Goal: Task Accomplishment & Management: Use online tool/utility

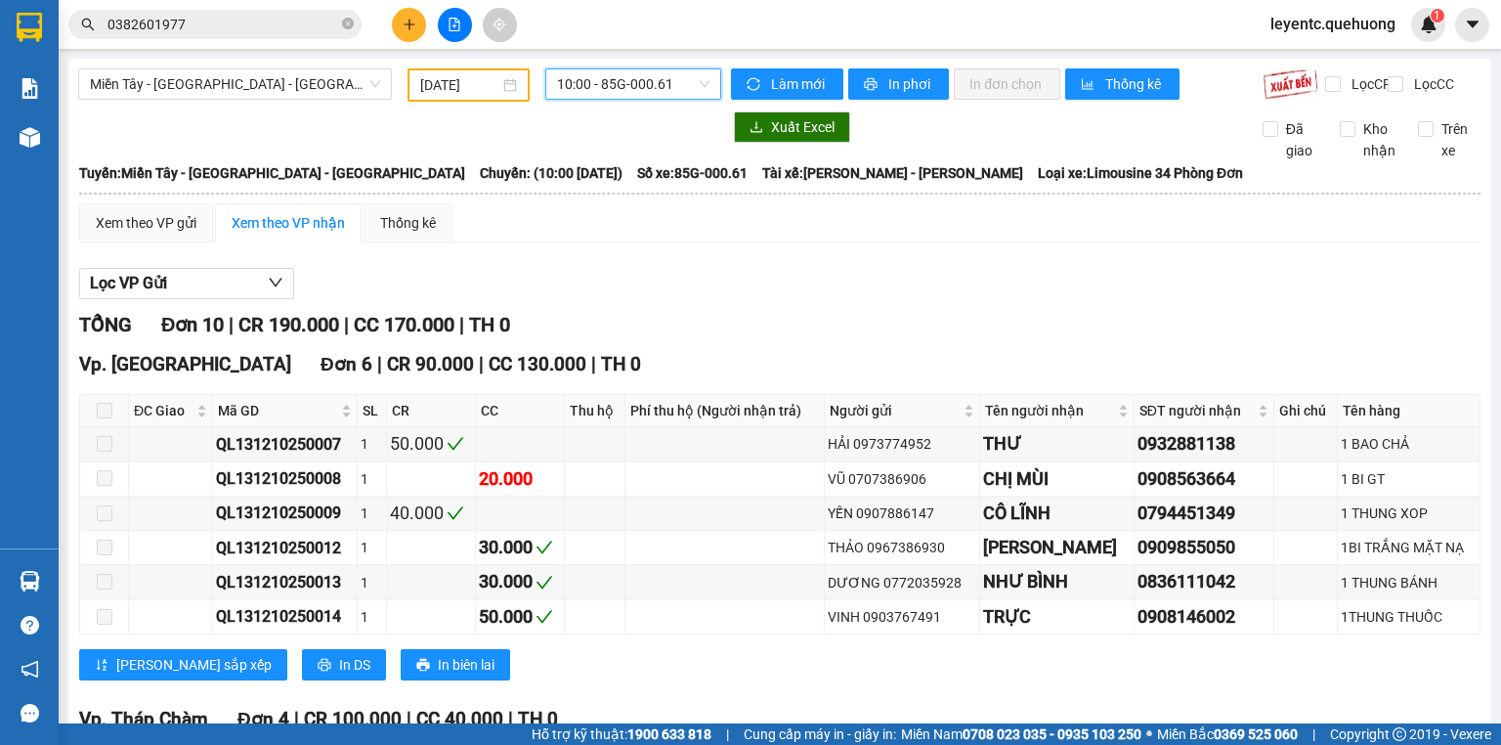
click at [445, 90] on input "[DATE]" at bounding box center [459, 84] width 78 height 21
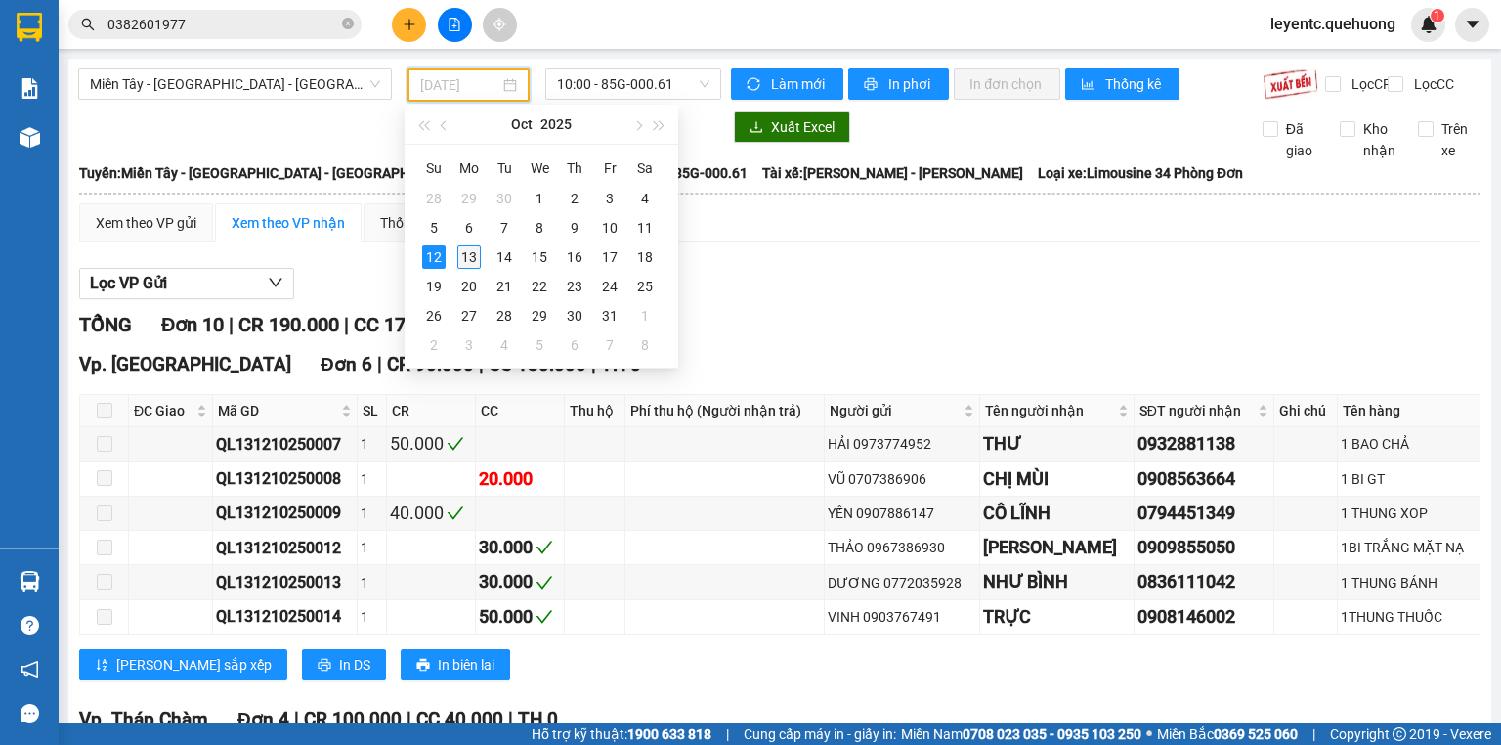
click at [479, 259] on div "13" at bounding box center [468, 256] width 23 height 23
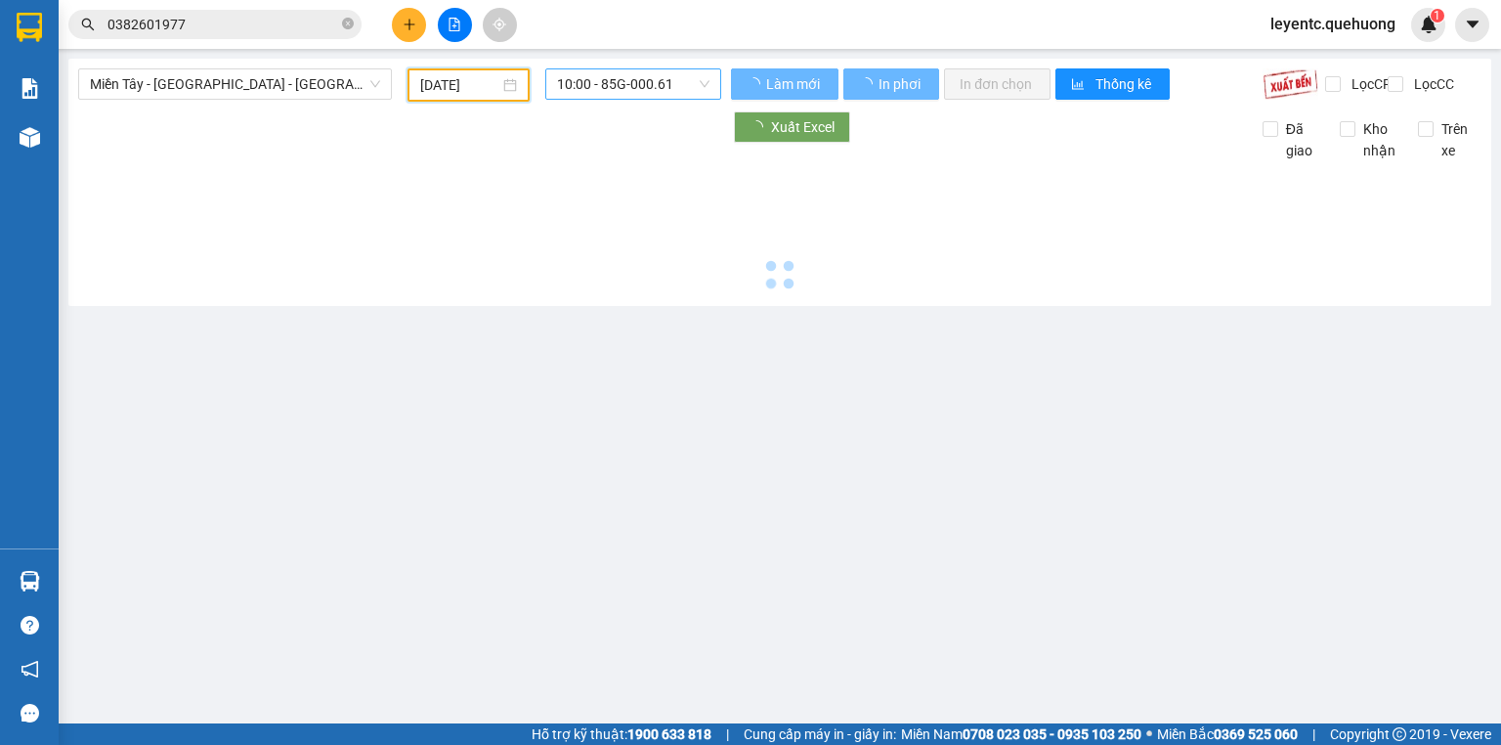
type input "[DATE]"
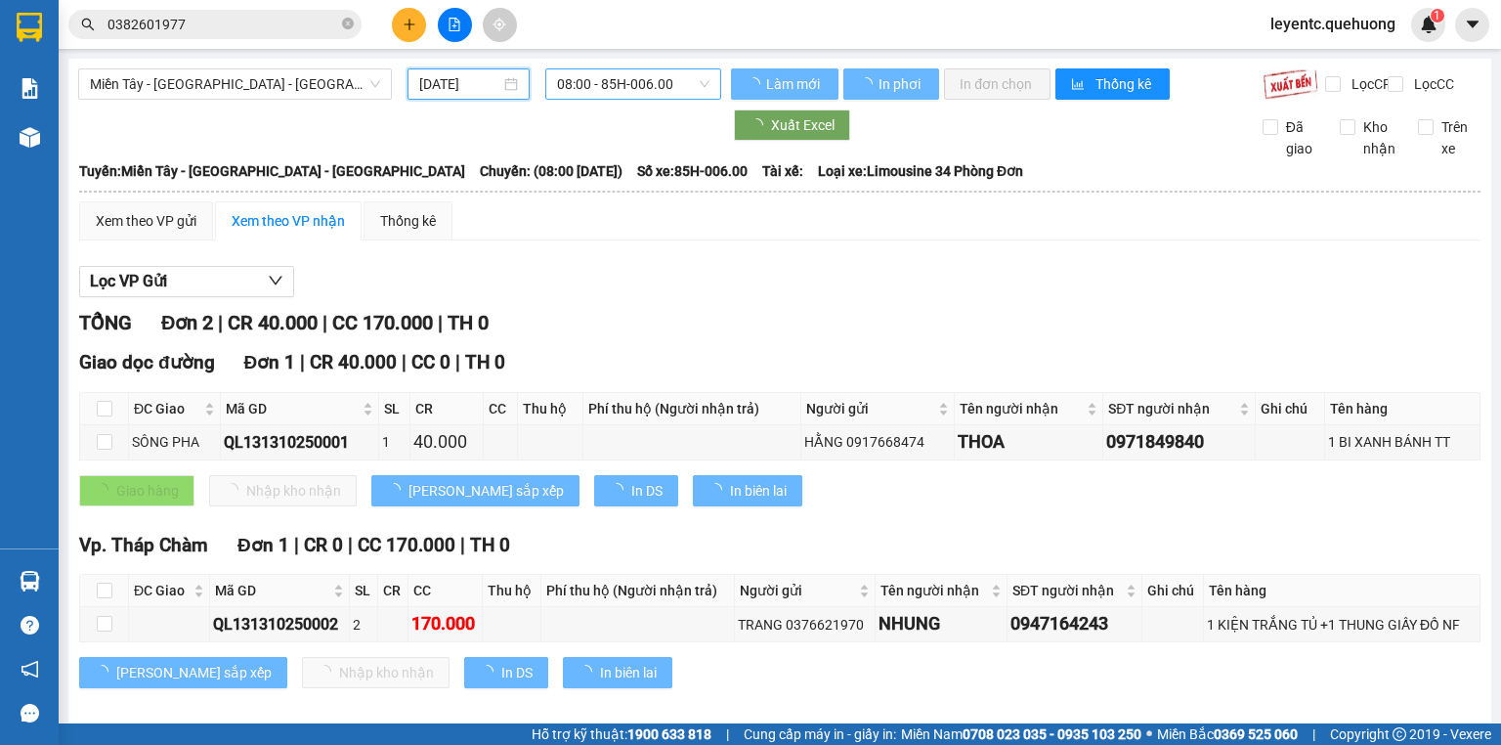
click at [652, 88] on span "08:00 - 85H-006.00" at bounding box center [633, 83] width 153 height 29
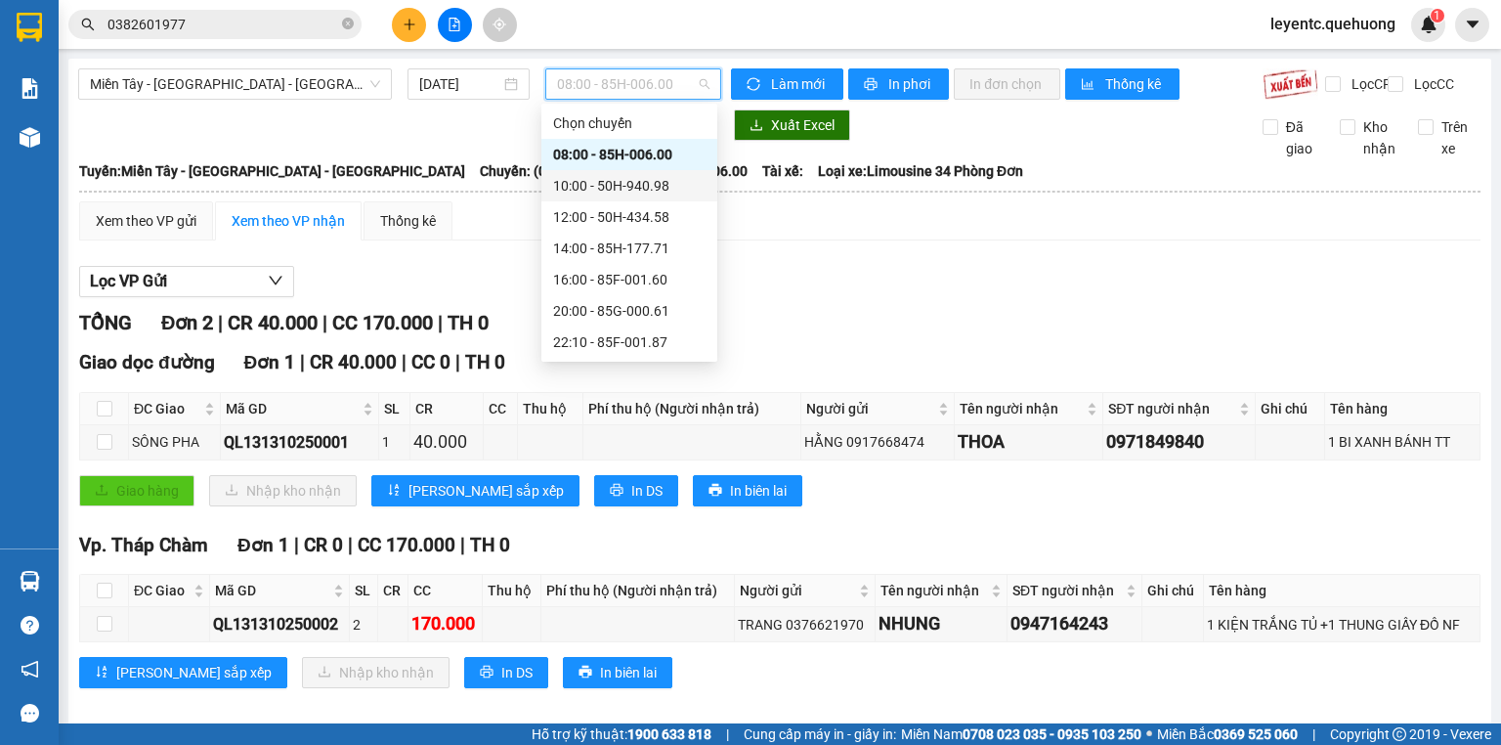
click at [612, 175] on div "10:00 - 50H-940.98" at bounding box center [629, 185] width 152 height 21
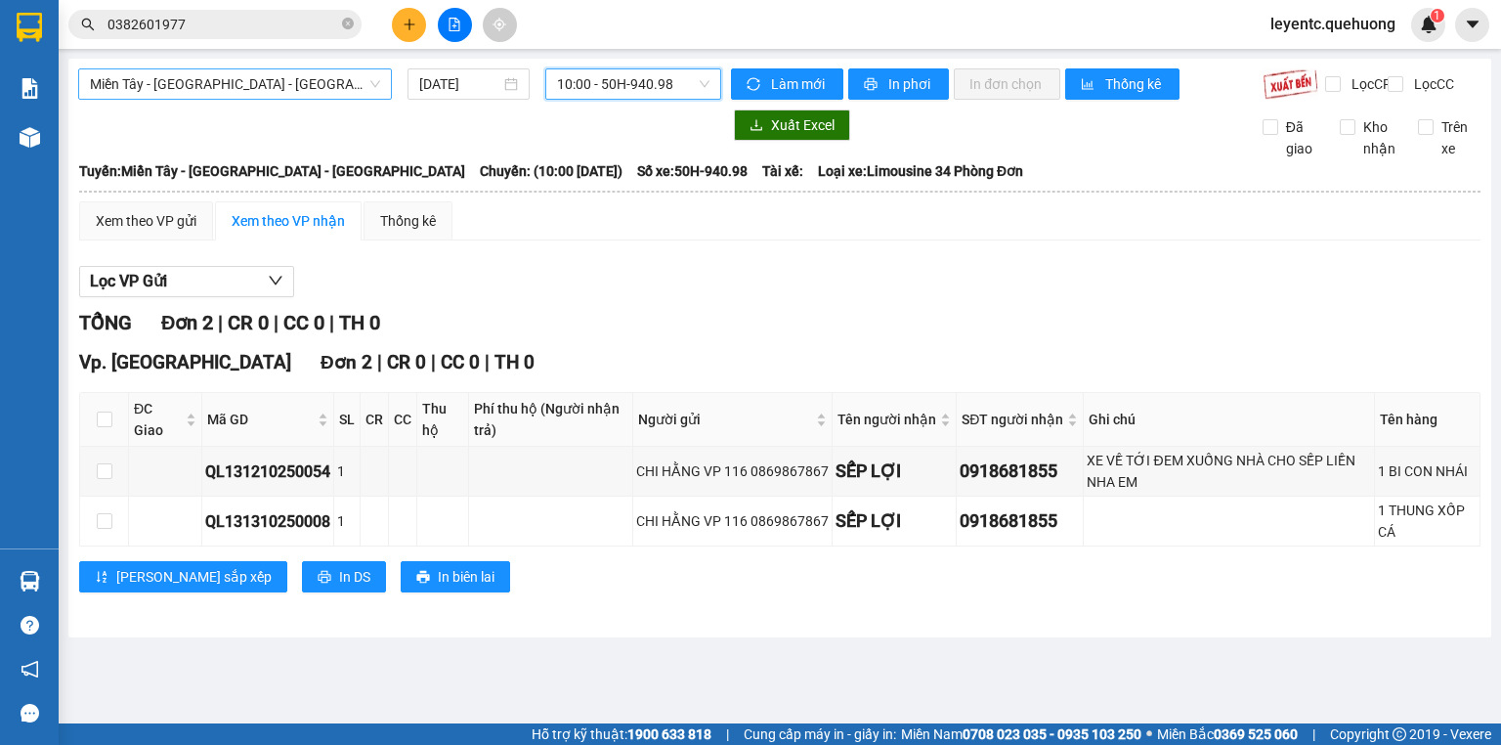
click at [289, 96] on span "Miền Tây - [GEOGRAPHIC_DATA] - [GEOGRAPHIC_DATA]" at bounding box center [235, 83] width 290 height 29
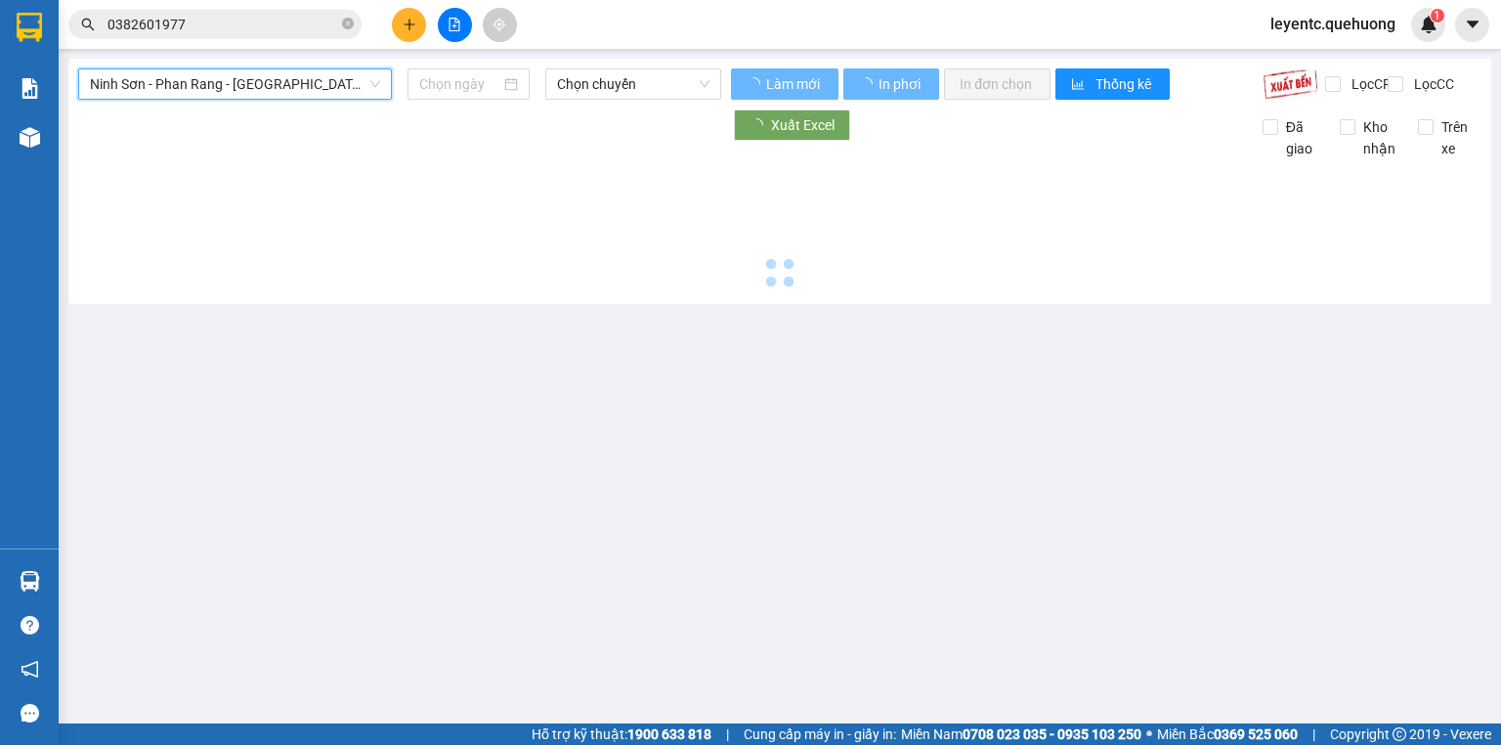
type input "[DATE]"
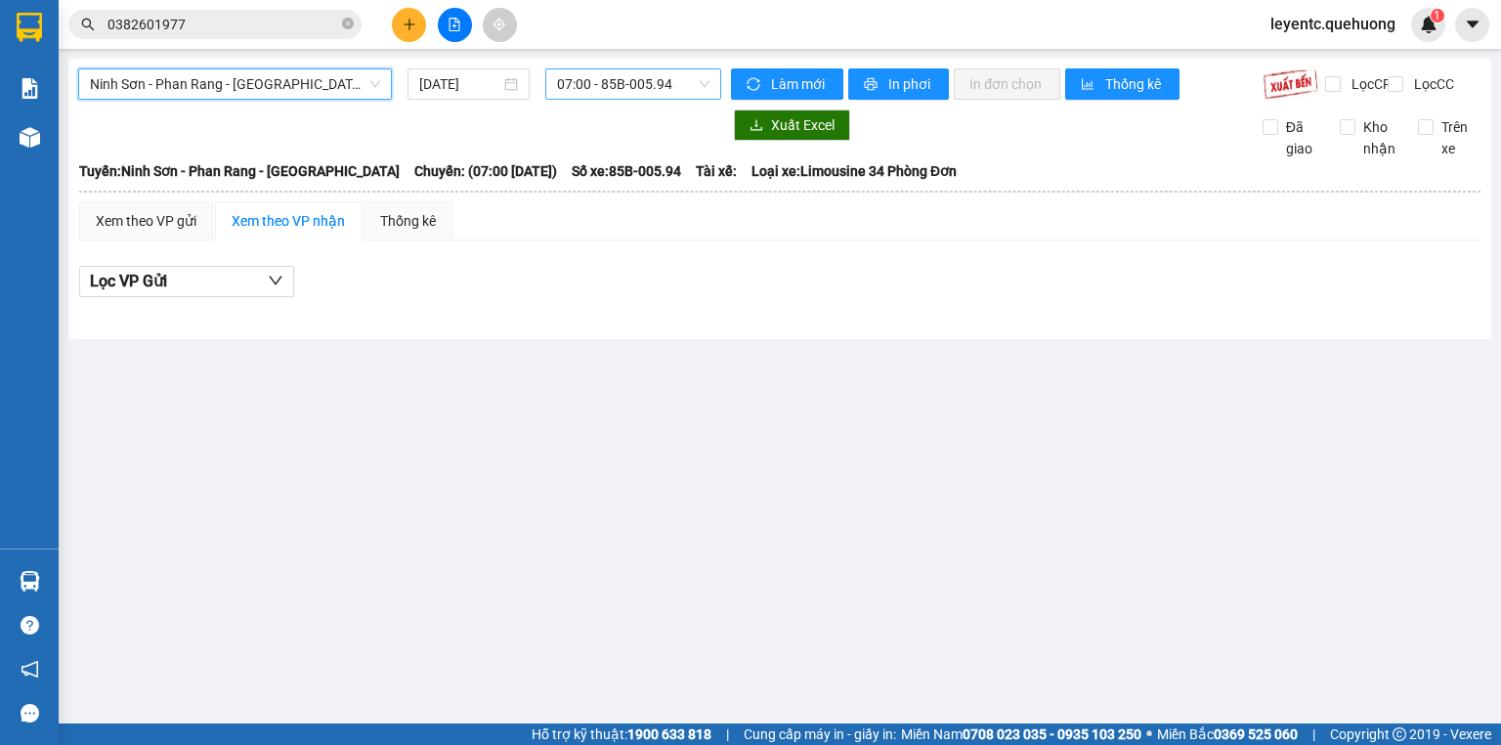
click at [594, 84] on span "07:00 - 85B-005.94" at bounding box center [633, 83] width 153 height 29
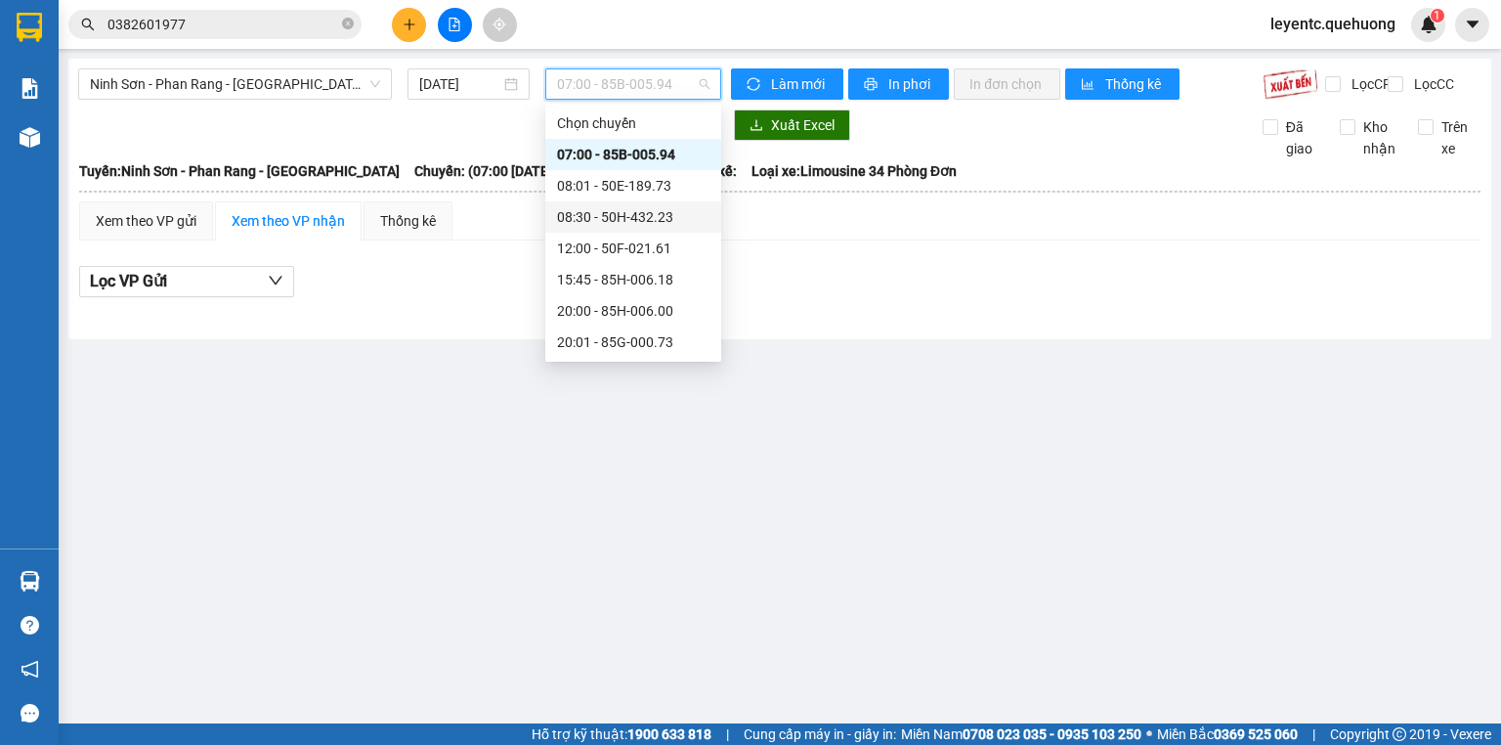
click at [594, 206] on div "08:30 - 50H-432.23" at bounding box center [633, 216] width 152 height 21
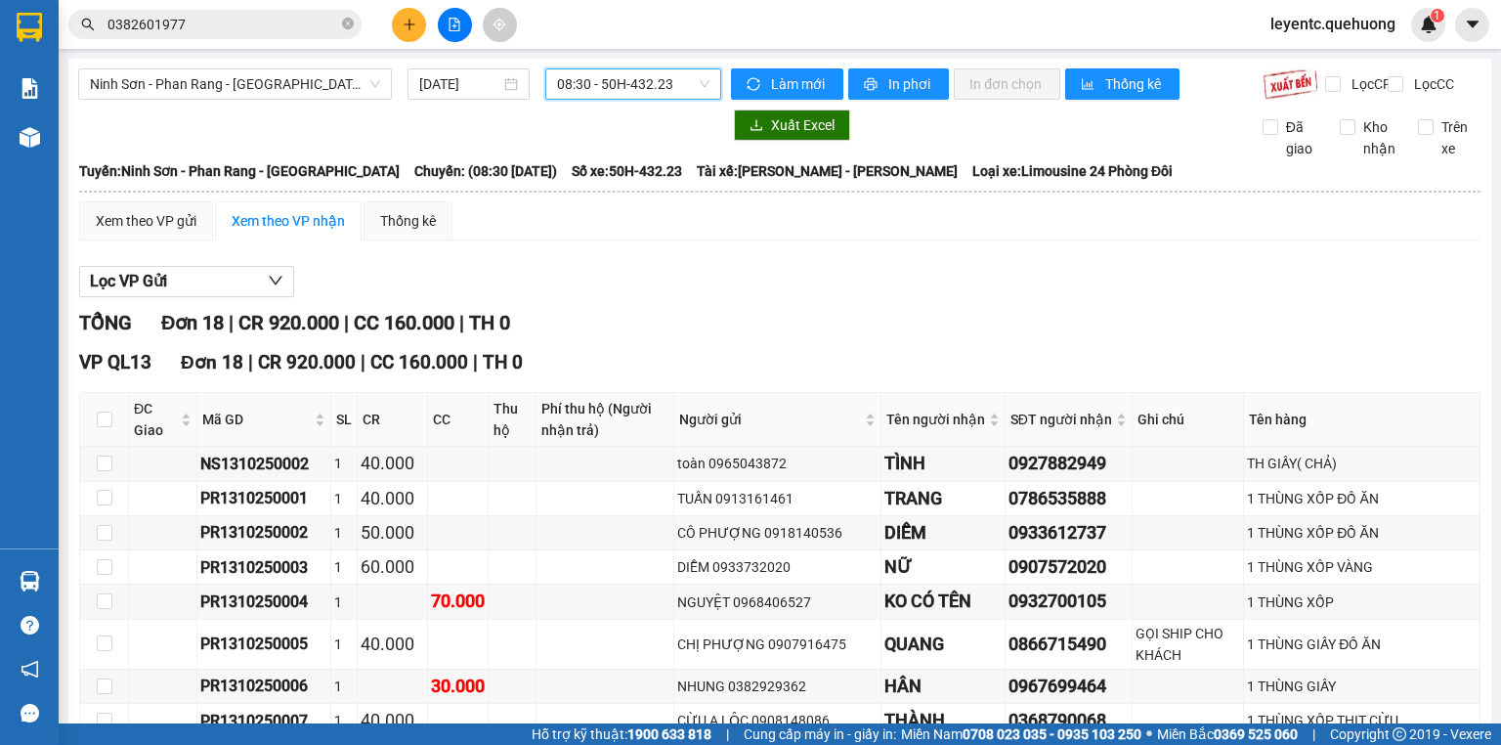
drag, startPoint x: 641, startPoint y: 299, endPoint x: 641, endPoint y: 287, distance: 11.7
click at [641, 297] on div "Lọc VP Gửi" at bounding box center [779, 282] width 1401 height 32
click at [619, 297] on div "Lọc VP Gửi" at bounding box center [779, 282] width 1401 height 32
click at [613, 298] on div "Lọc VP Gửi" at bounding box center [779, 282] width 1401 height 32
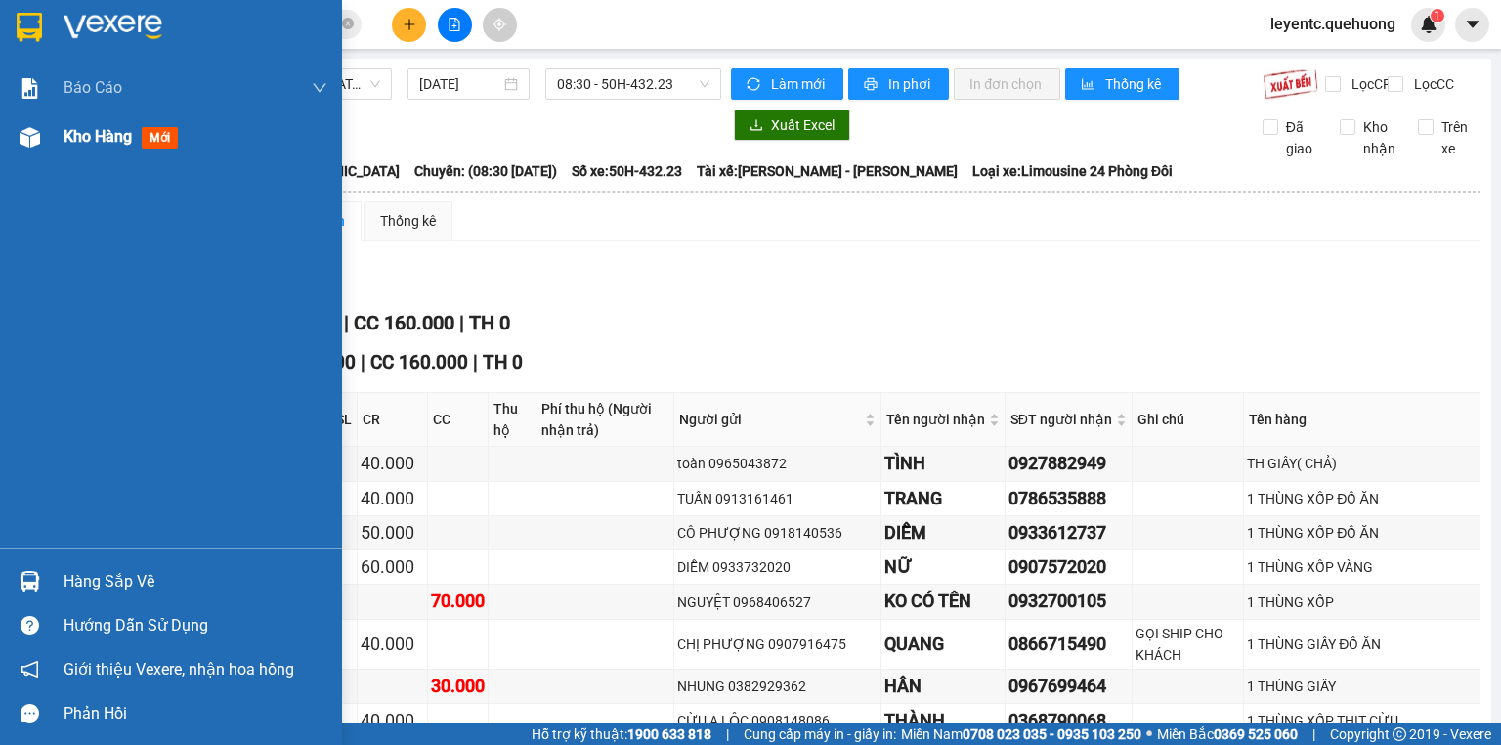
click at [24, 135] on img at bounding box center [30, 137] width 21 height 21
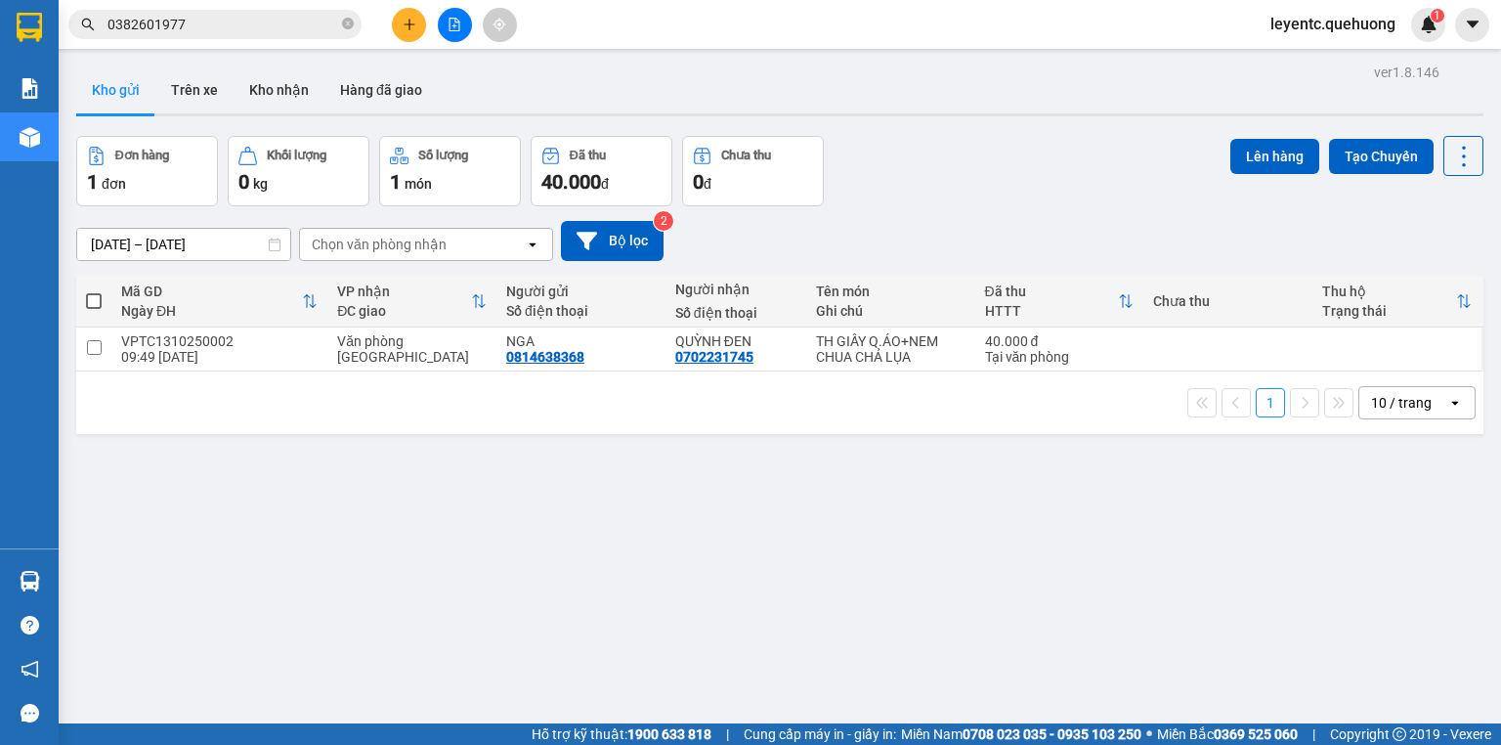
click at [421, 614] on div "ver 1.8.146 Kho gửi Trên xe Kho nhận Hàng đã giao Đơn hàng 1 đơn Khối lượng 0 k…" at bounding box center [779, 431] width 1423 height 745
click at [1429, 400] on div "10 / trang" at bounding box center [1403, 402] width 88 height 31
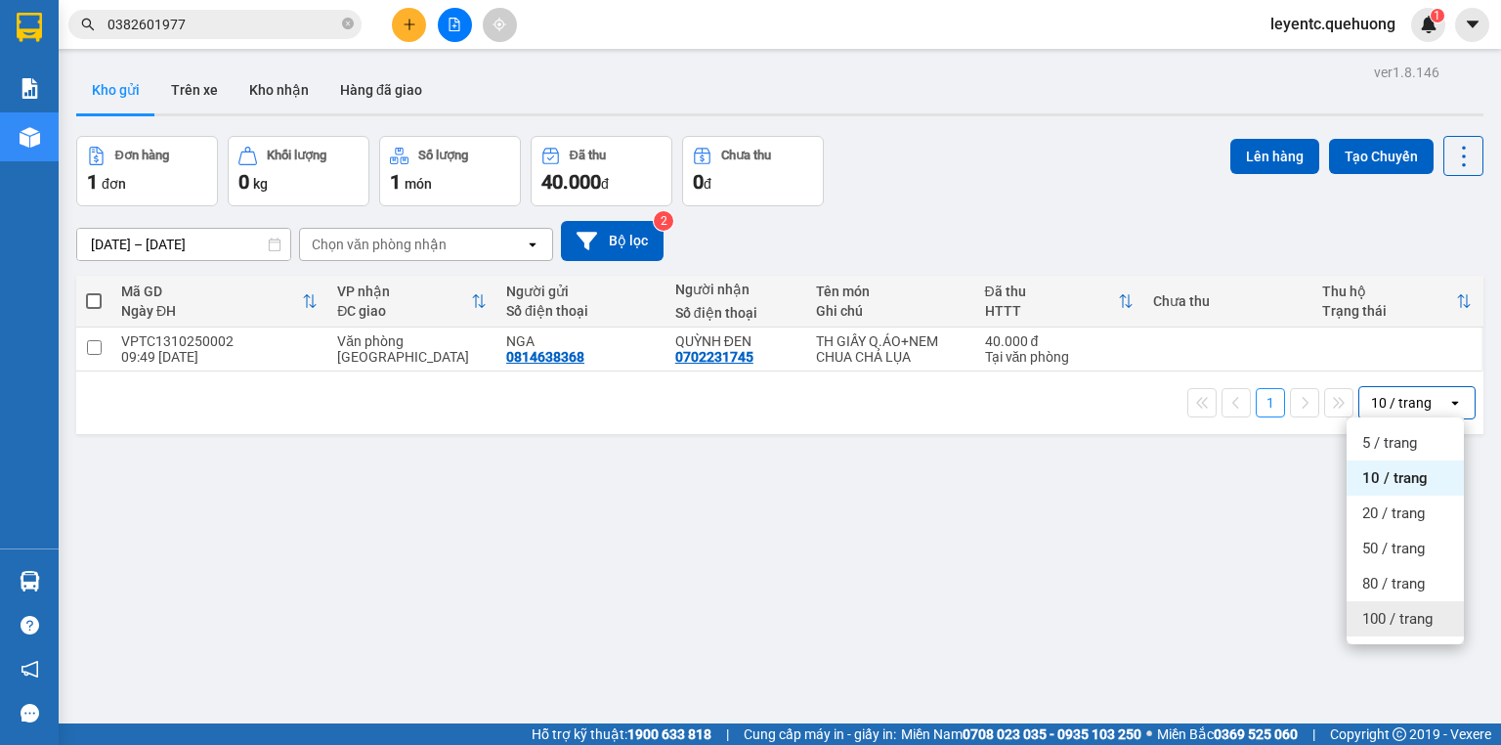
click at [1411, 623] on span "100 / trang" at bounding box center [1397, 619] width 70 height 20
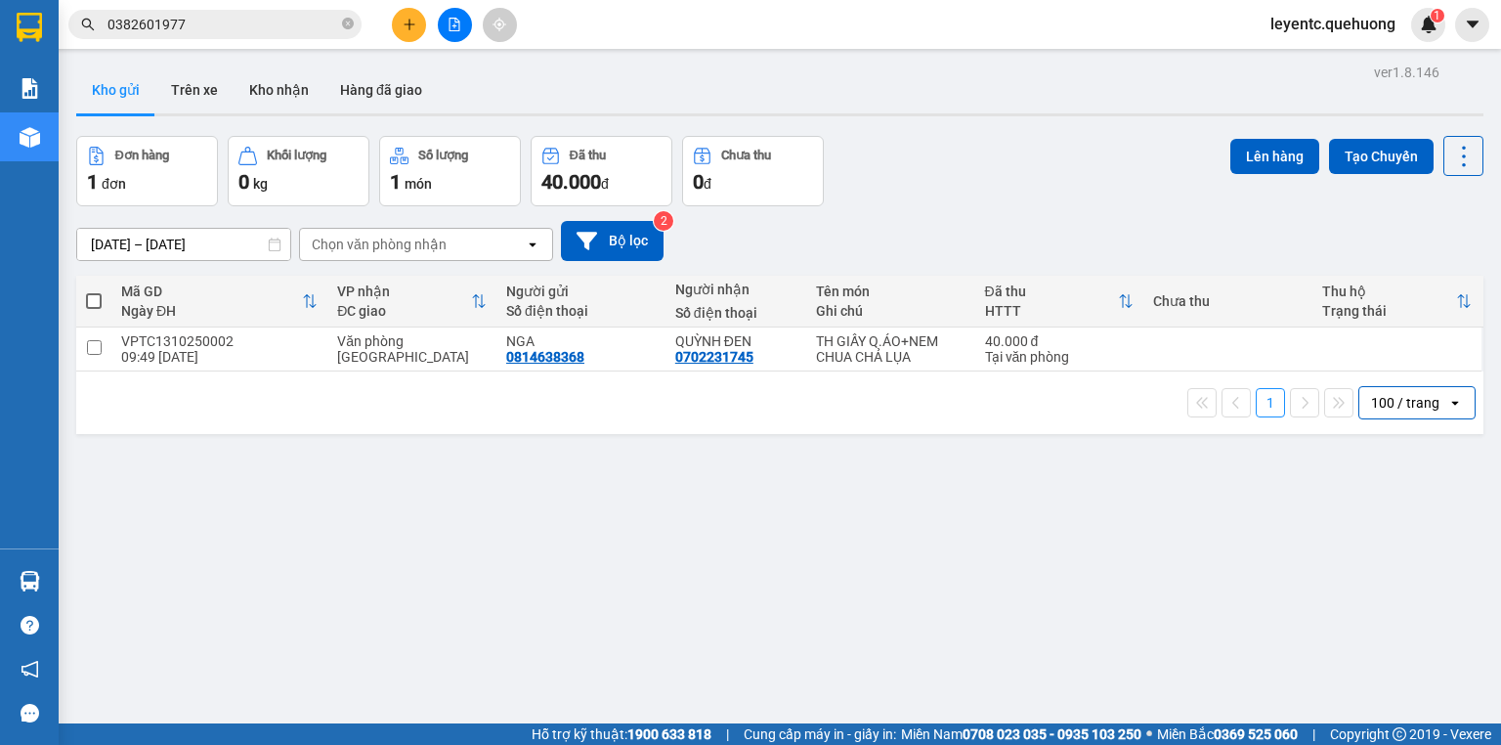
click at [449, 34] on button at bounding box center [455, 25] width 34 height 34
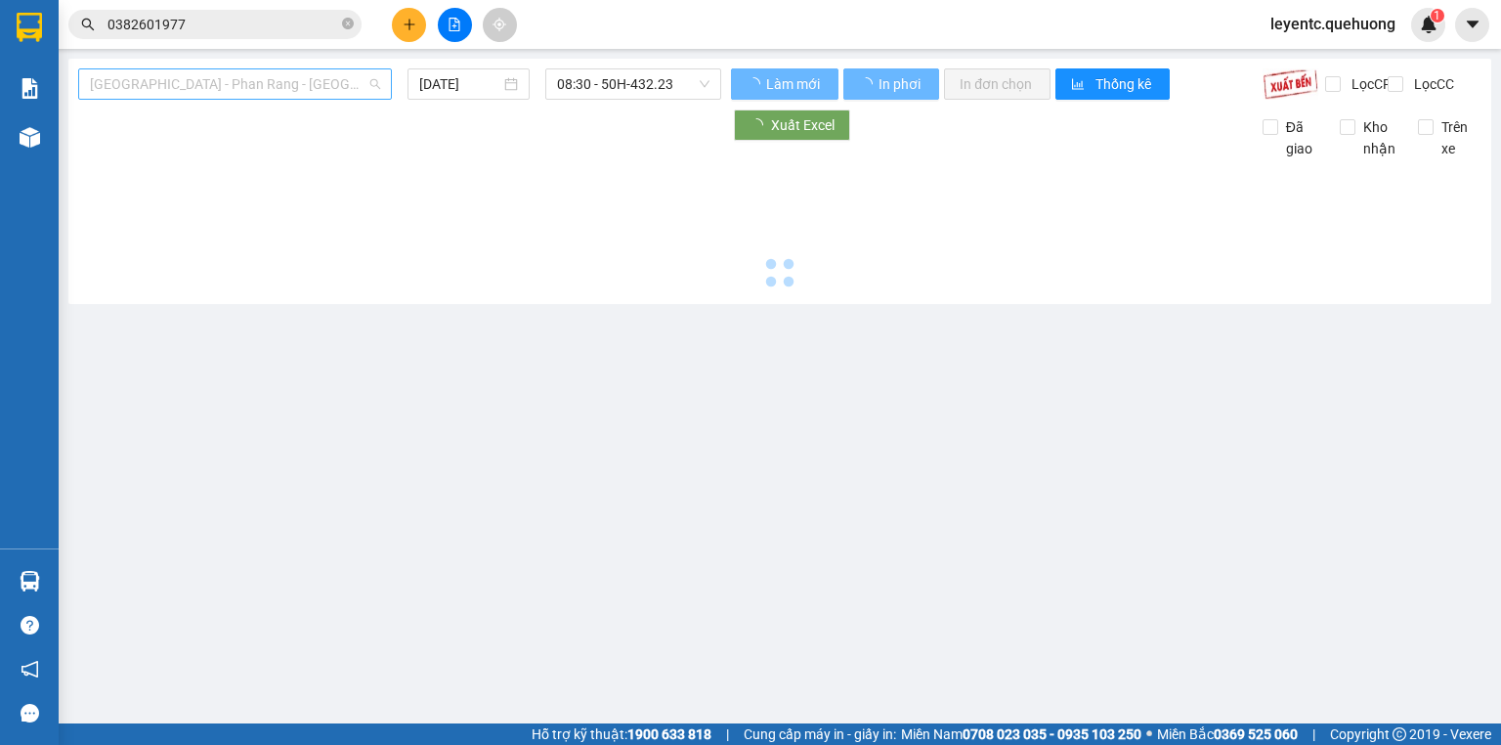
click at [273, 83] on span "[GEOGRAPHIC_DATA] - Phan Rang - [GEOGRAPHIC_DATA]" at bounding box center [235, 83] width 290 height 29
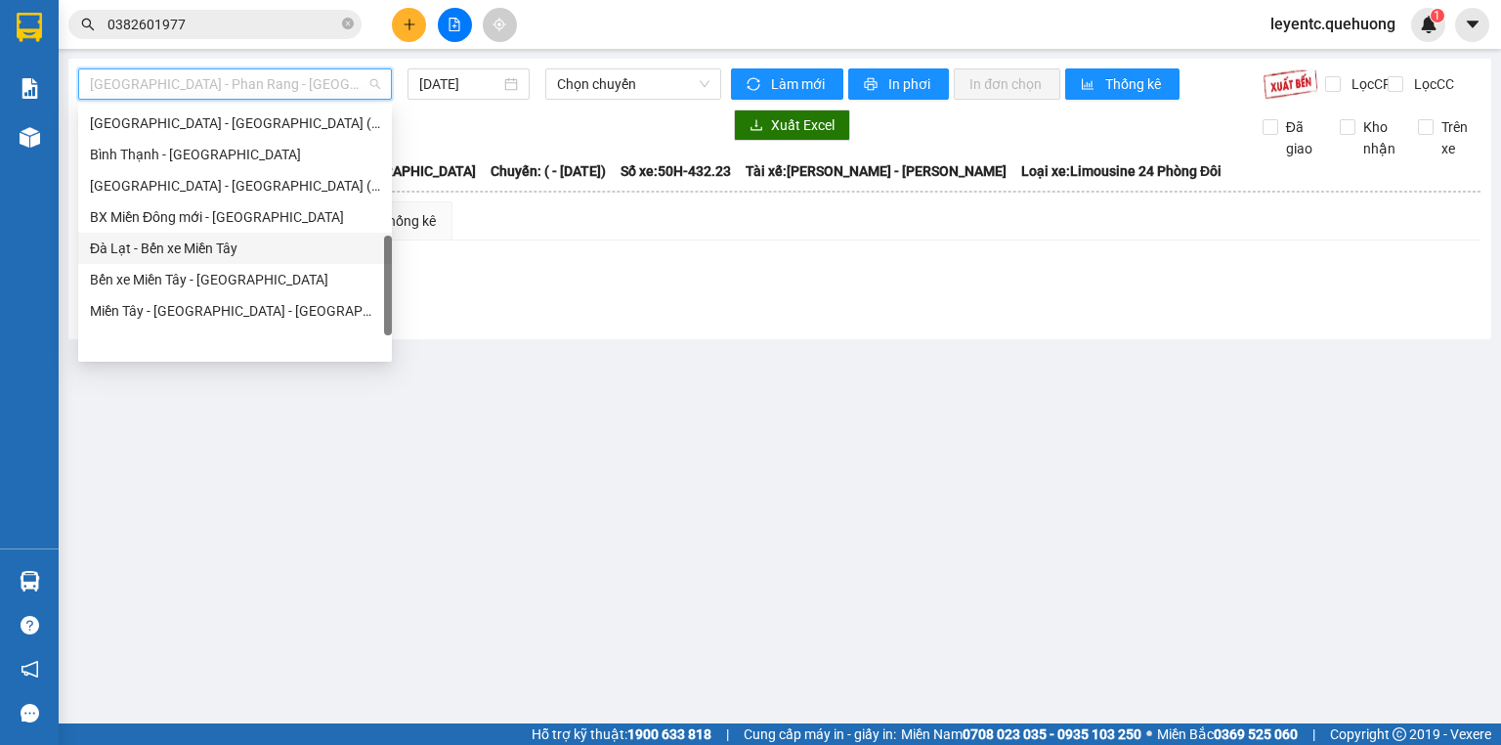
scroll to position [532, 0]
click at [274, 309] on div "Miền Tây - [GEOGRAPHIC_DATA] - [GEOGRAPHIC_DATA]" at bounding box center [235, 310] width 290 height 21
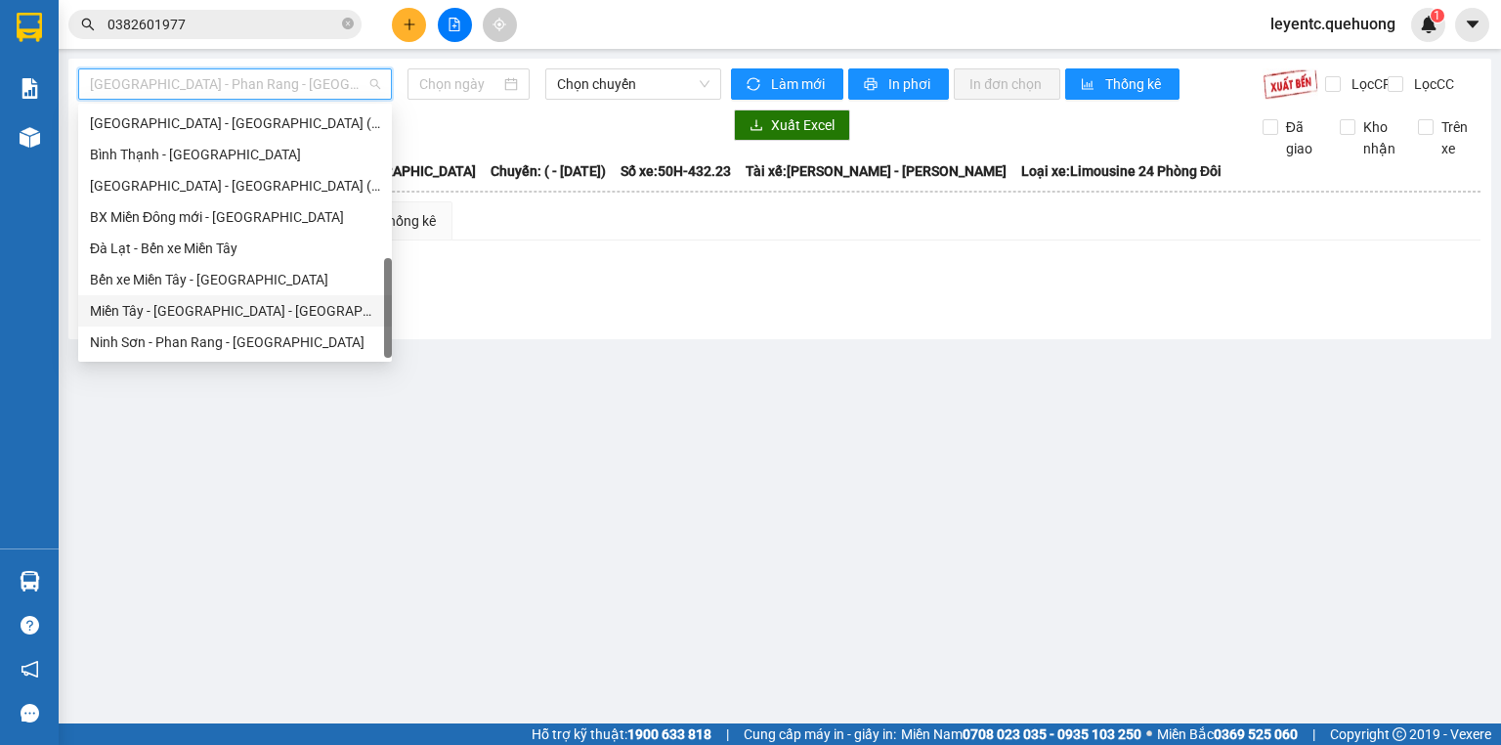
type input "[DATE]"
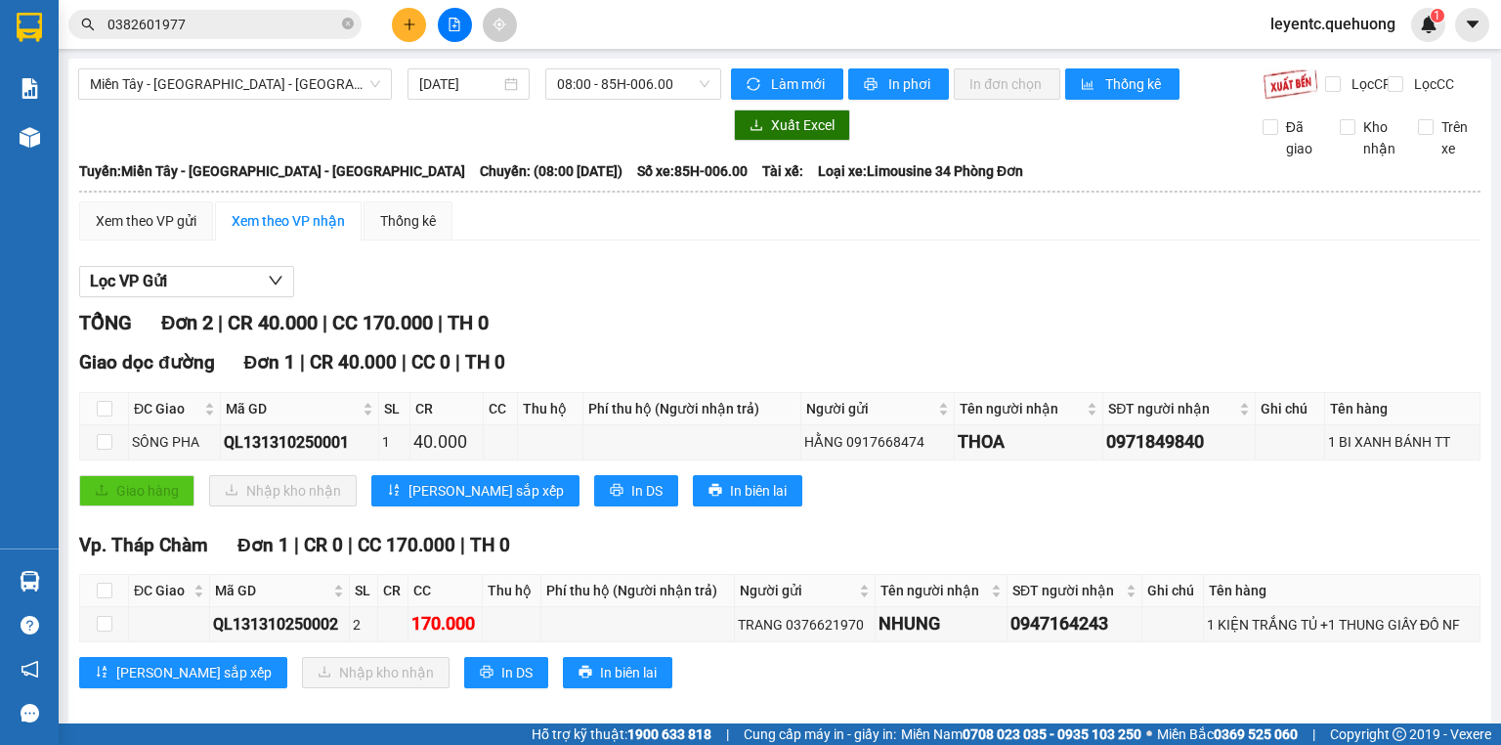
click at [317, 141] on div at bounding box center [399, 124] width 643 height 31
click at [650, 76] on span "08:00 - 85H-006.00" at bounding box center [633, 83] width 153 height 29
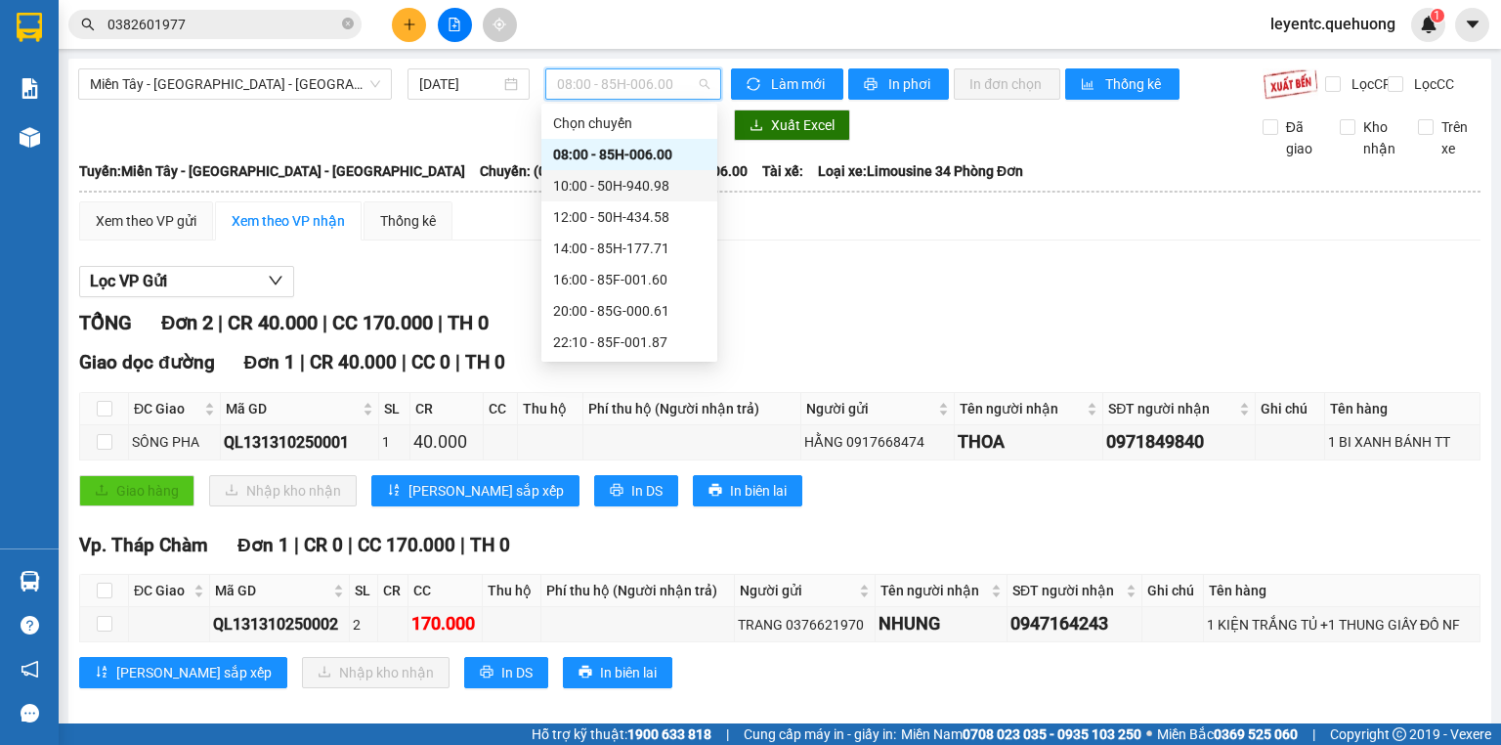
click at [602, 194] on div "10:00 - 50H-940.98" at bounding box center [629, 185] width 152 height 21
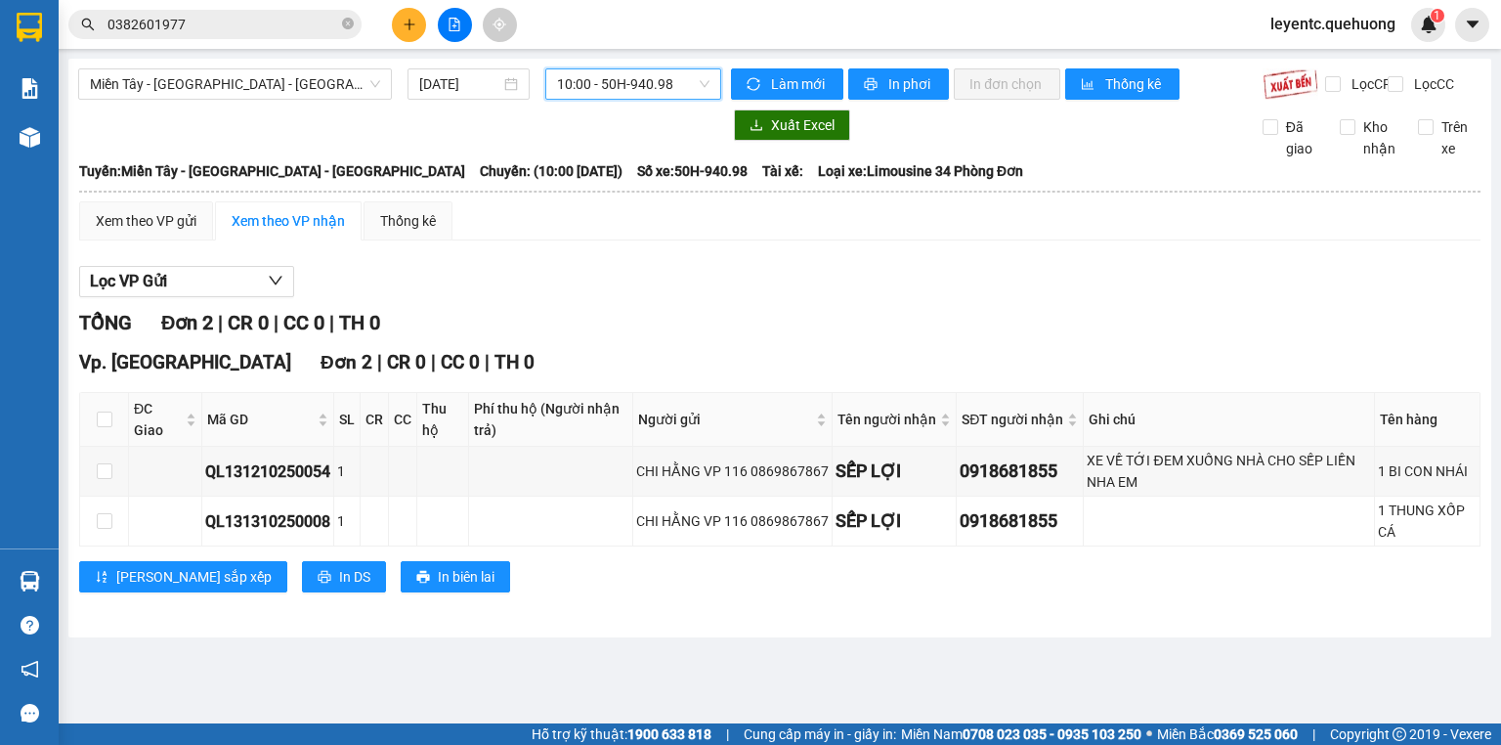
click at [663, 70] on span "10:00 - 50H-940.98" at bounding box center [633, 83] width 153 height 29
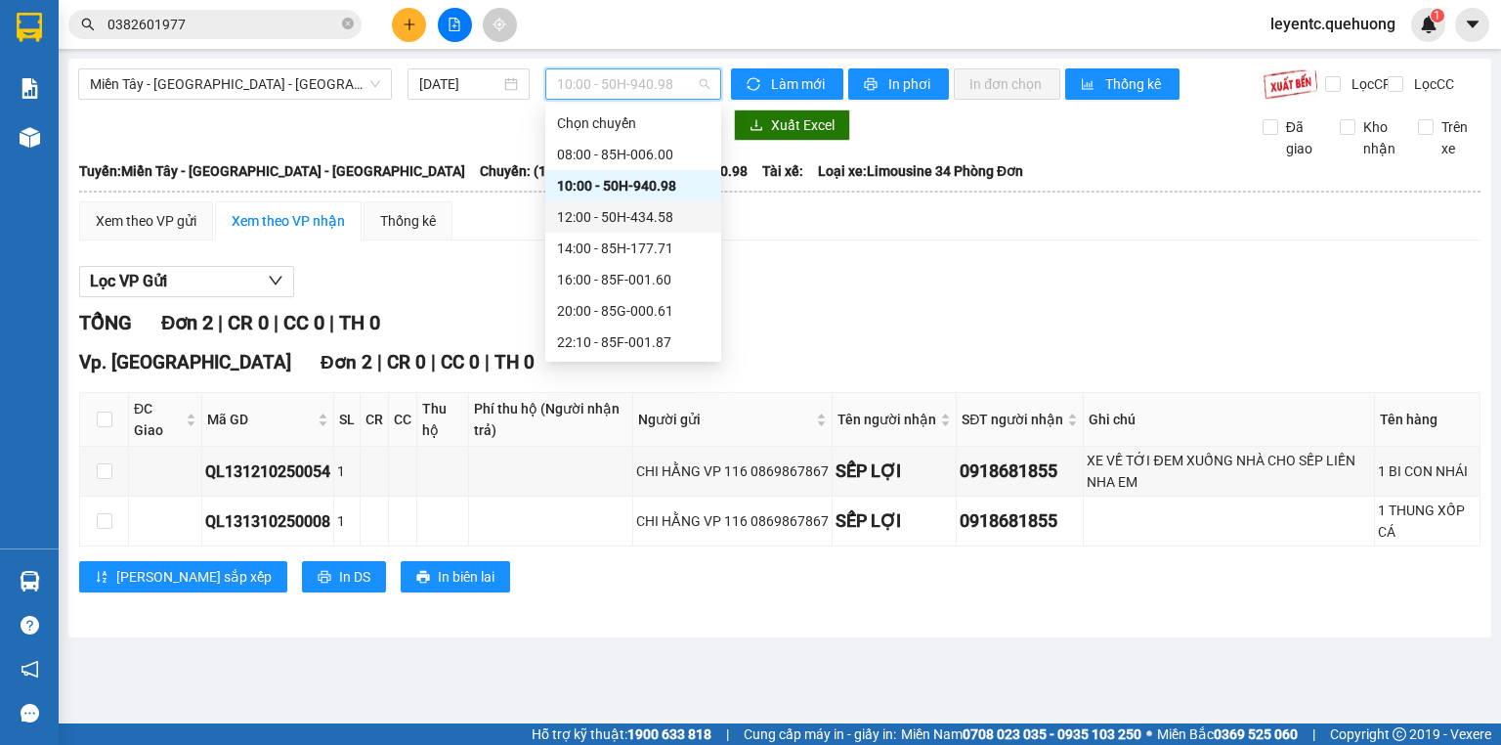
click at [635, 213] on div "12:00 - 50H-434.58" at bounding box center [633, 216] width 152 height 21
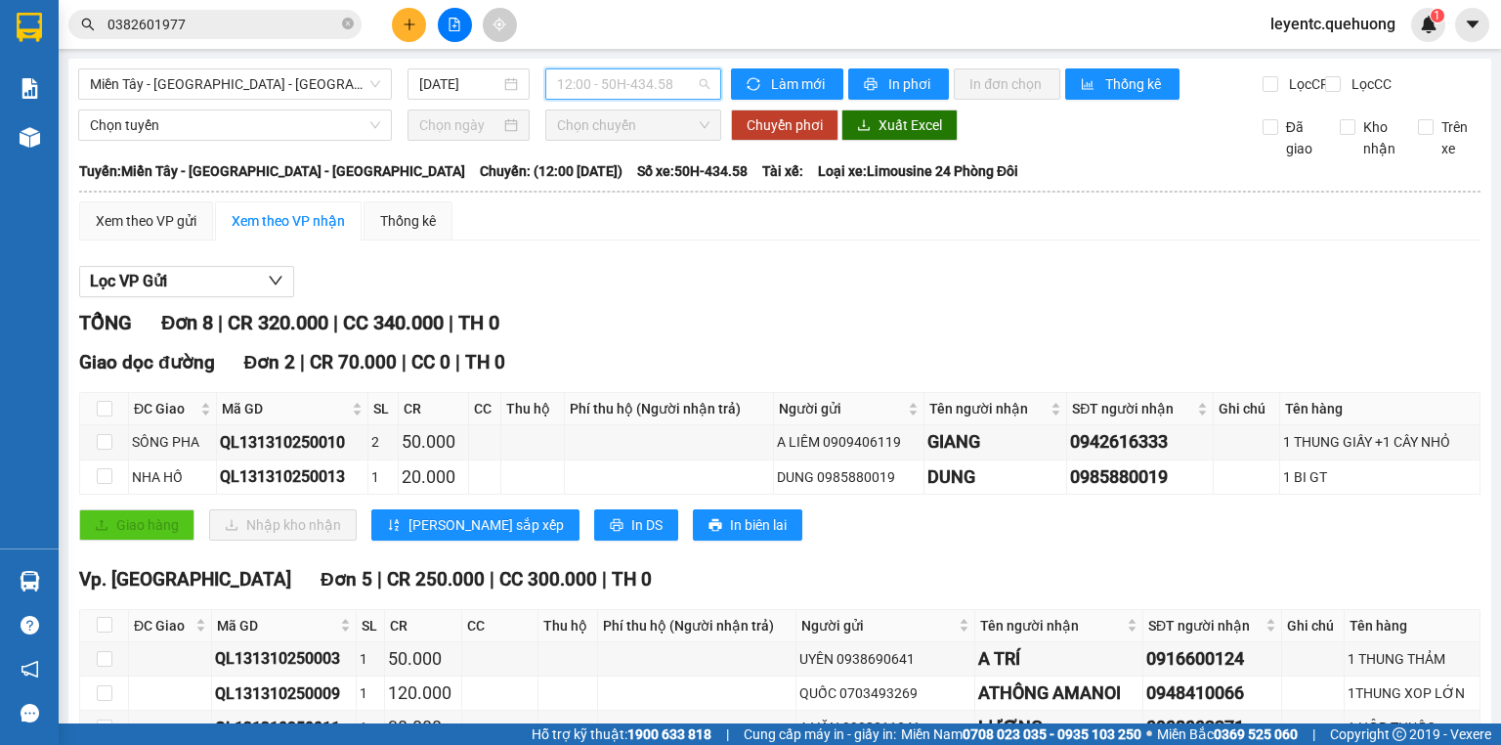
click at [602, 93] on span "12:00 - 50H-434.58" at bounding box center [633, 83] width 153 height 29
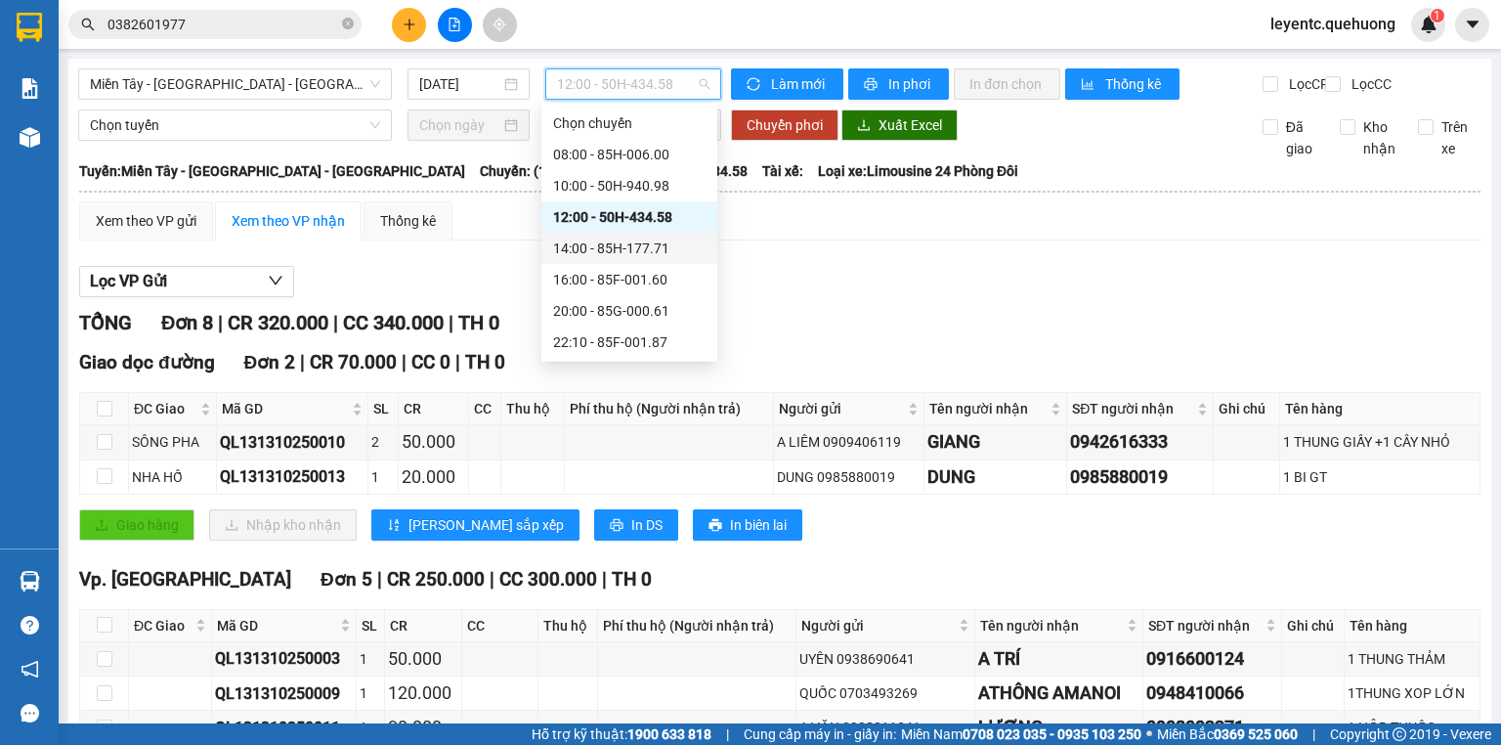
click at [585, 239] on div "14:00 - 85H-177.71" at bounding box center [629, 247] width 152 height 21
